Goal: Information Seeking & Learning: Compare options

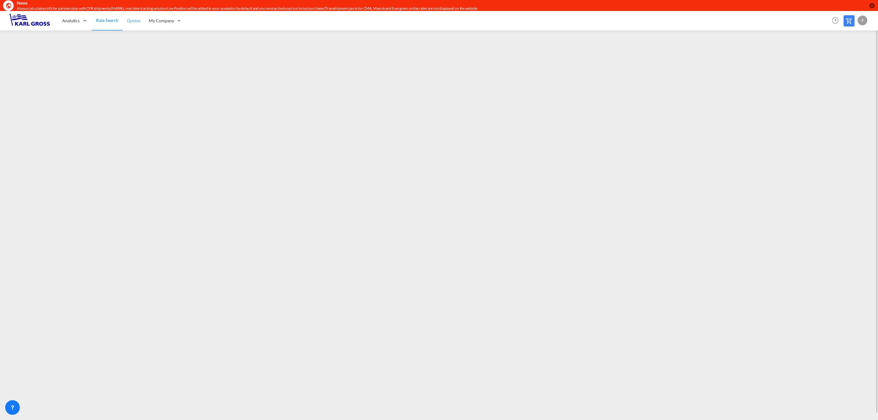
click at [134, 21] on span "Quotes" at bounding box center [133, 20] width 13 height 5
